Goal: Find specific page/section: Find specific page/section

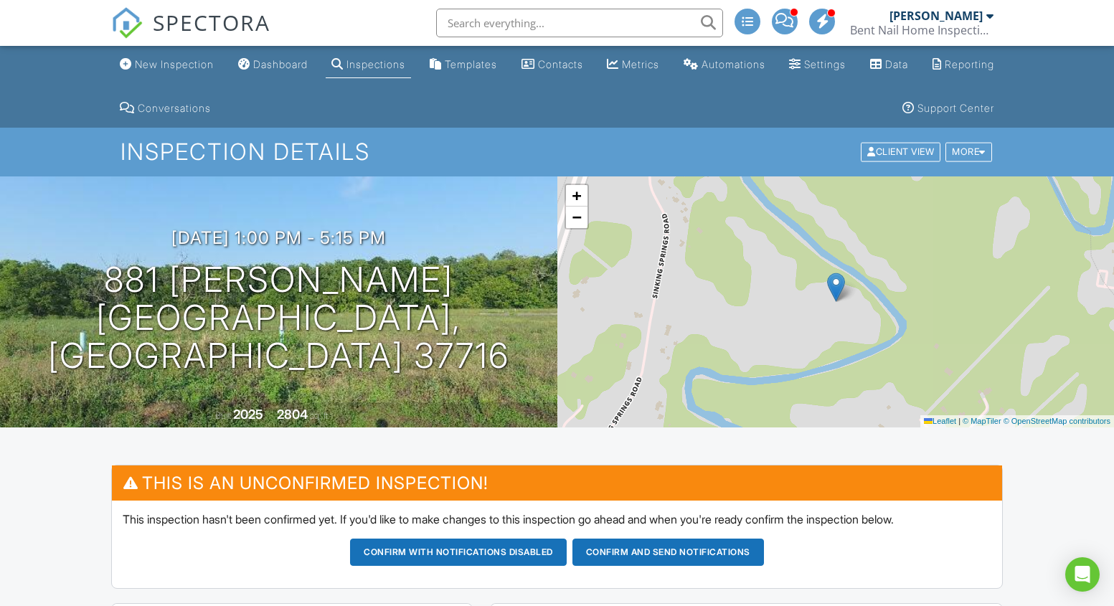
click at [491, 26] on input "text" at bounding box center [579, 23] width 287 height 29
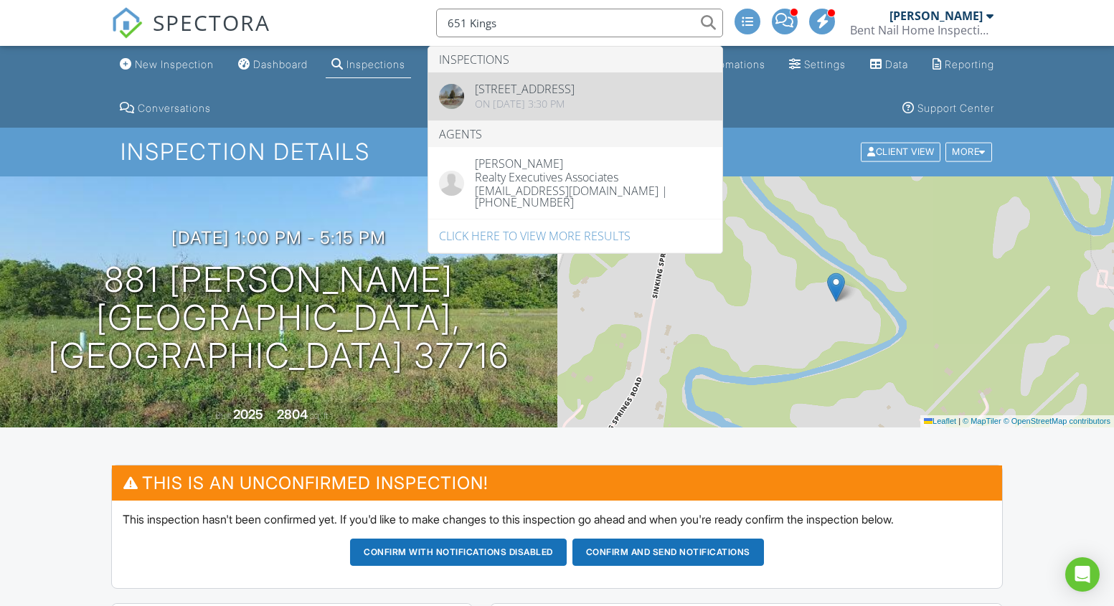
type input "651 Kings"
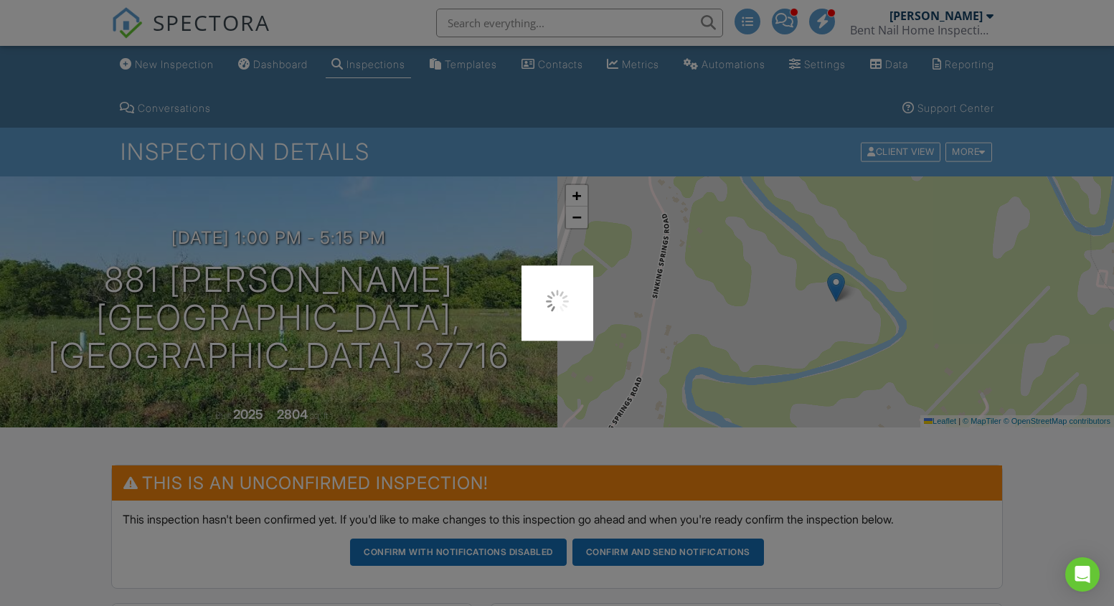
scroll to position [19, 0]
